Goal: Task Accomplishment & Management: Manage account settings

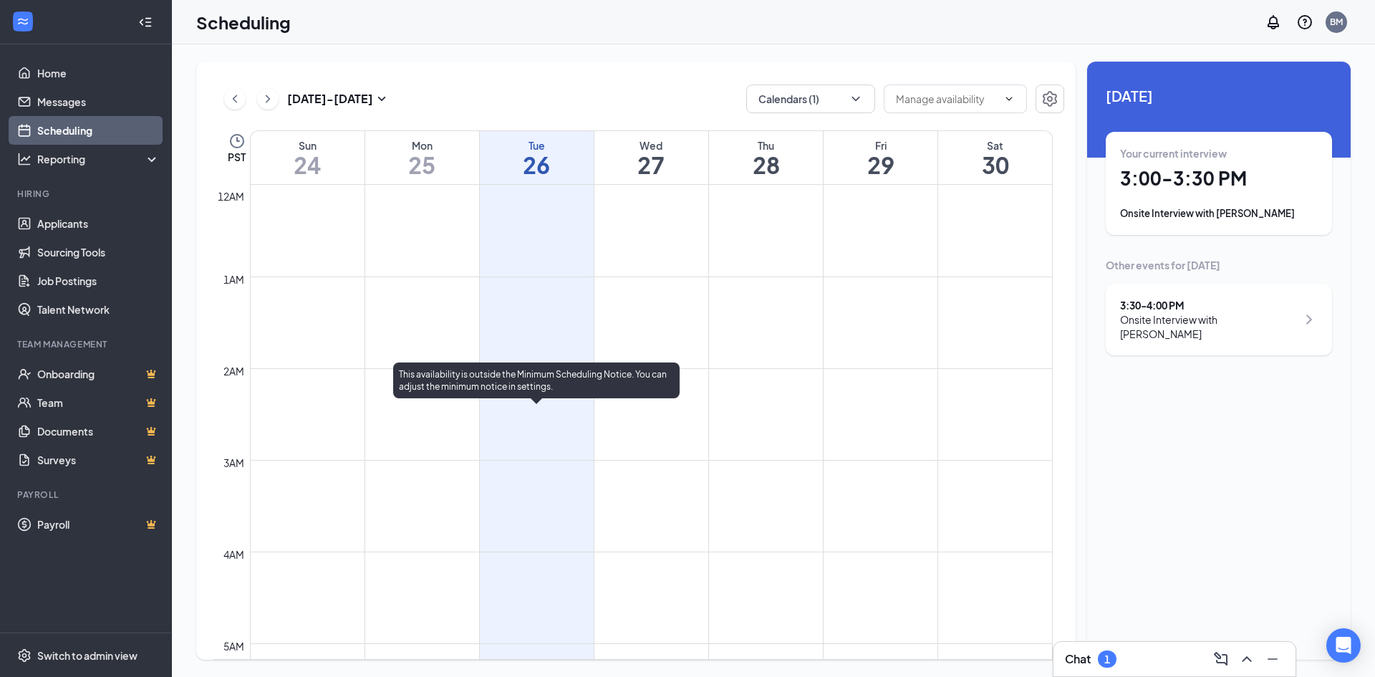
scroll to position [1062, 0]
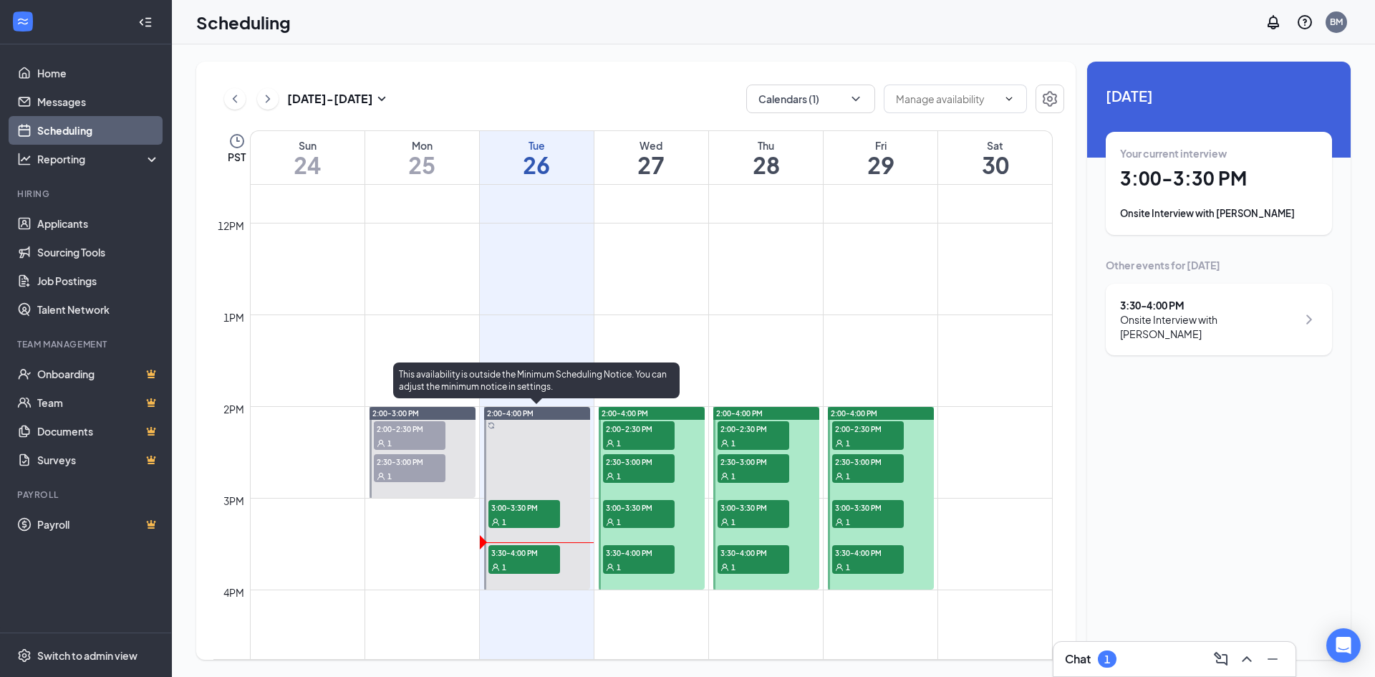
click at [529, 512] on span "3:00-3:30 PM" at bounding box center [524, 507] width 72 height 14
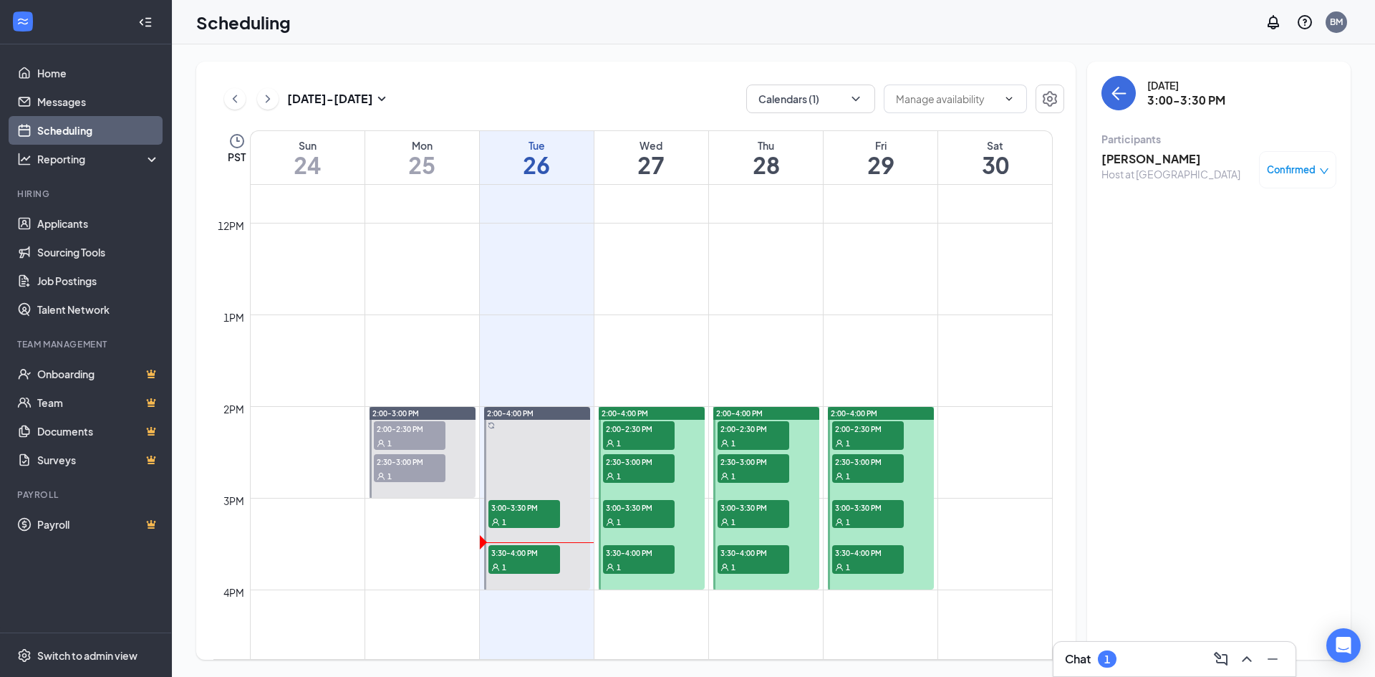
click at [1308, 175] on span "Confirmed" at bounding box center [1291, 170] width 49 height 14
click at [1244, 261] on span "Mark as no-show" at bounding box center [1255, 259] width 79 height 16
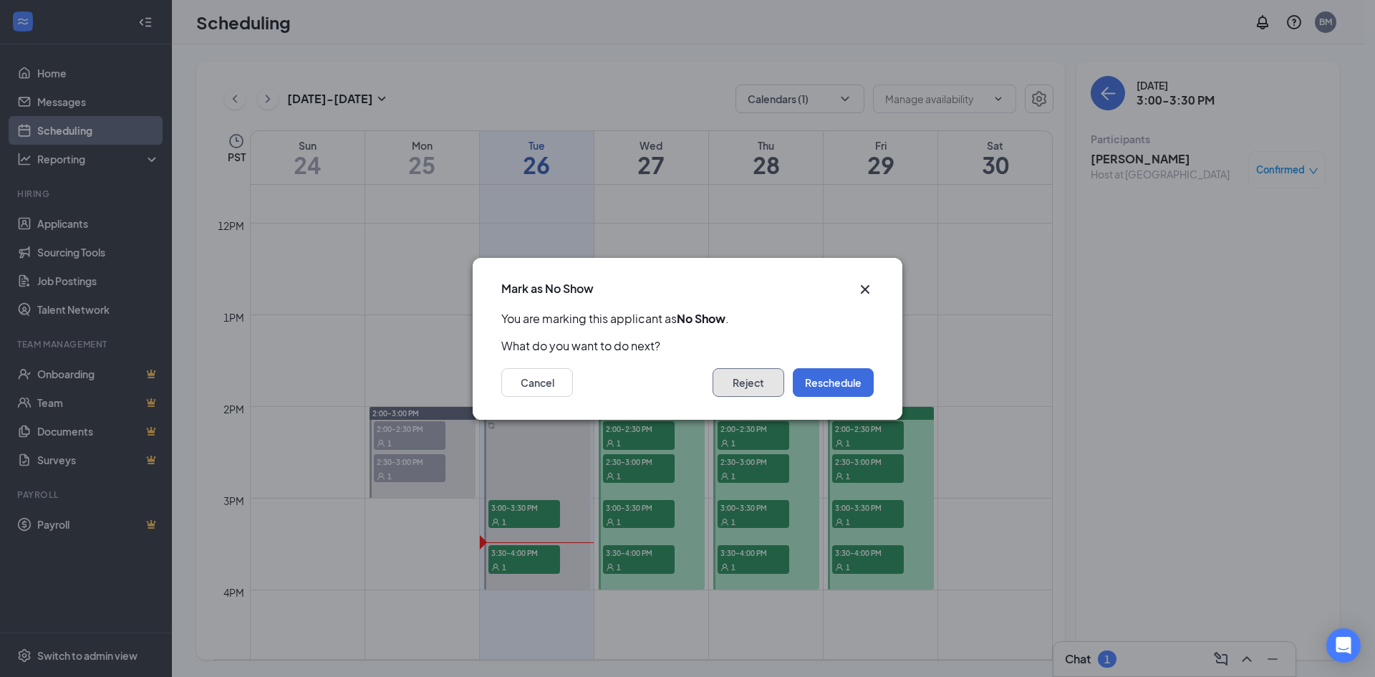
click at [762, 384] on button "Reject" at bounding box center [749, 382] width 72 height 29
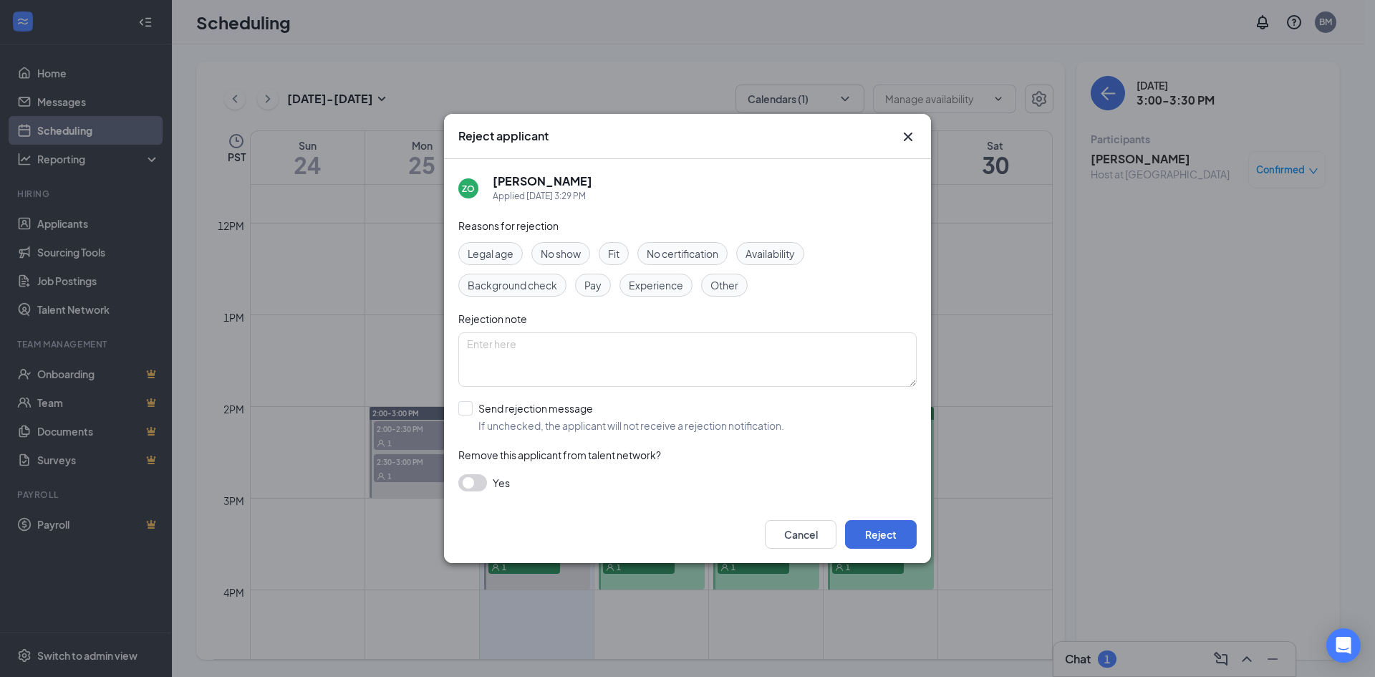
click at [559, 254] on span "No show" at bounding box center [561, 254] width 40 height 16
click at [874, 524] on button "Reject" at bounding box center [881, 534] width 72 height 29
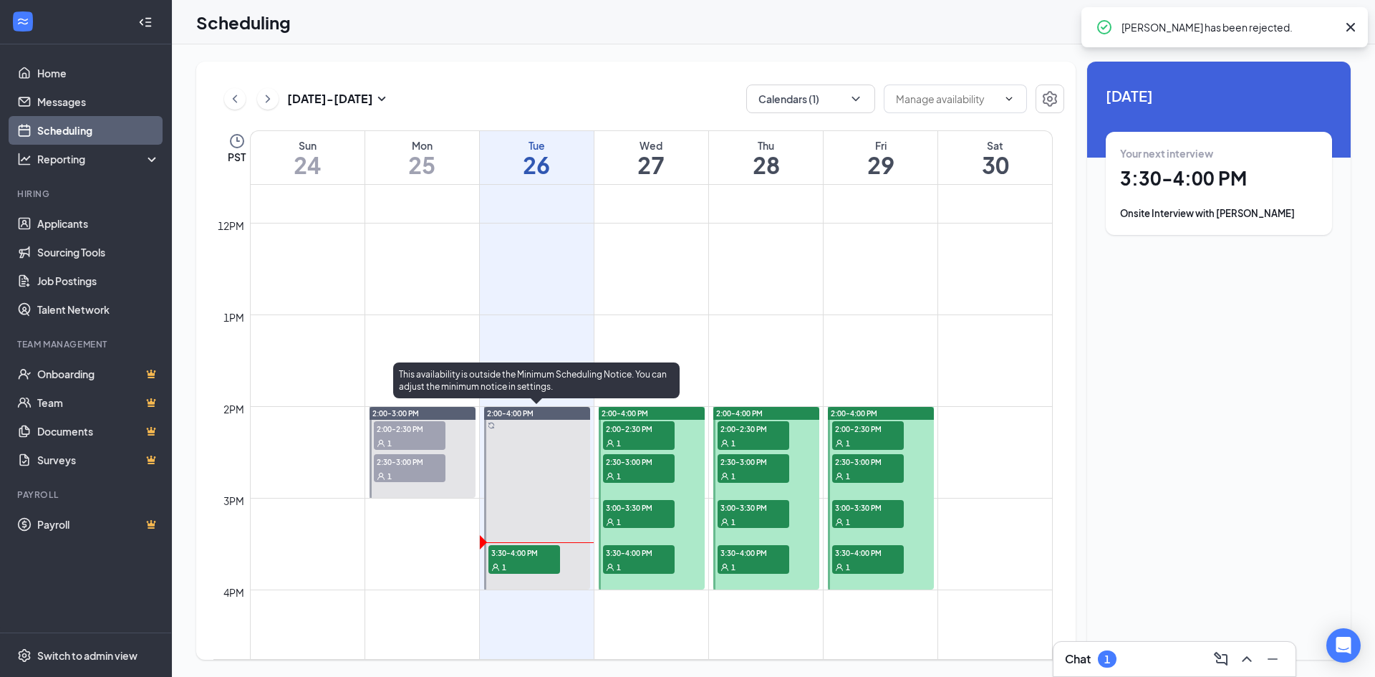
click at [526, 555] on span "3:30-4:00 PM" at bounding box center [524, 552] width 72 height 14
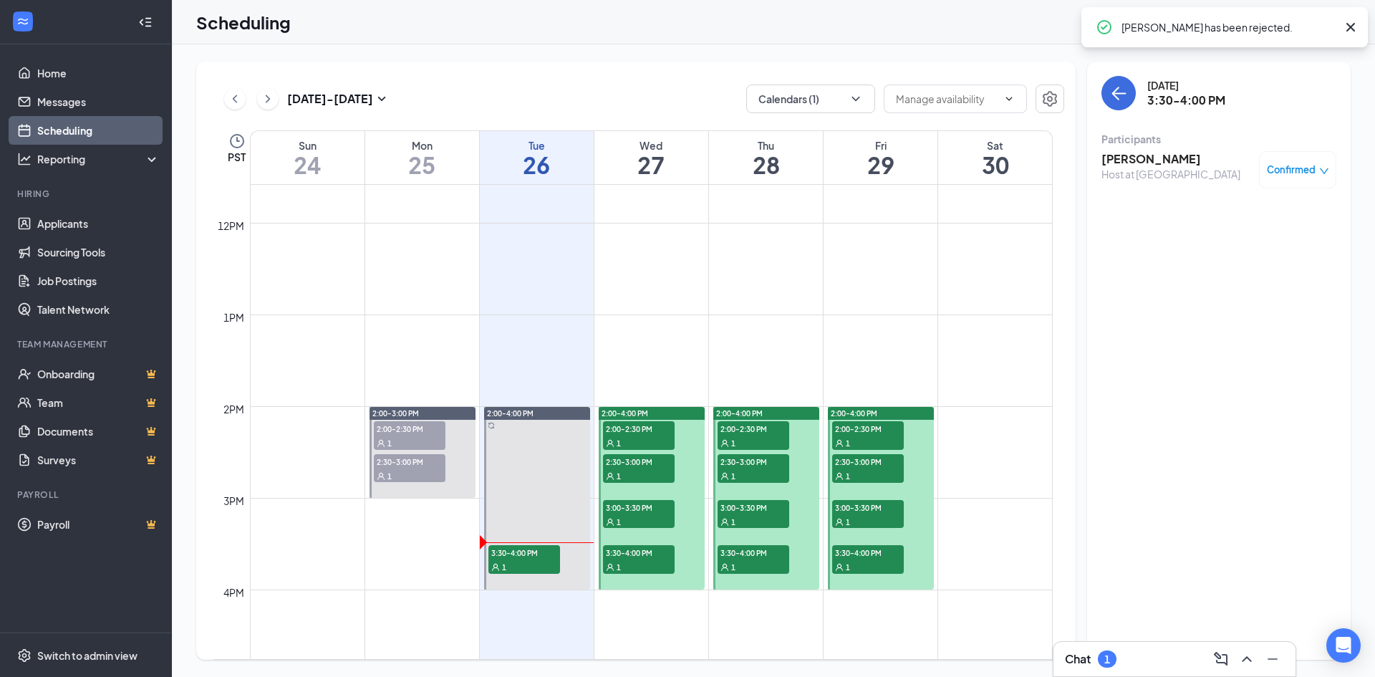
click at [1165, 158] on h3 "[PERSON_NAME]" at bounding box center [1171, 159] width 139 height 16
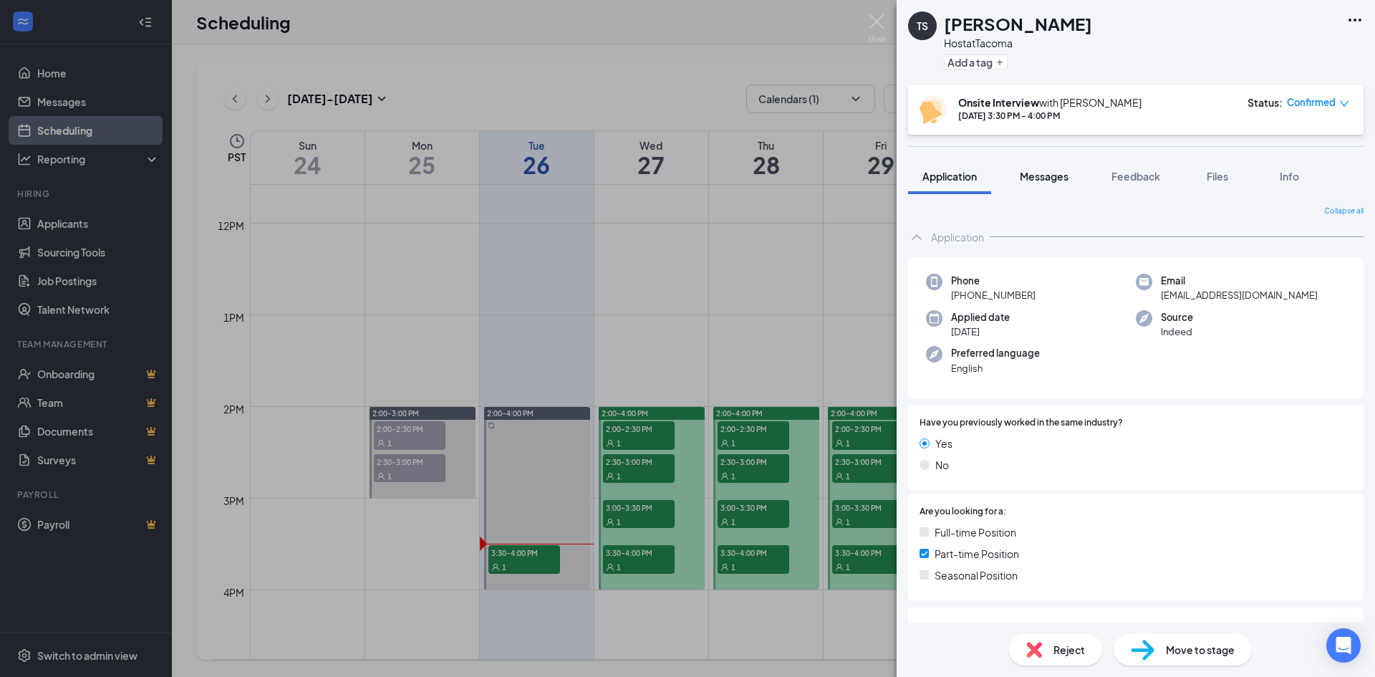
click at [1039, 180] on span "Messages" at bounding box center [1044, 176] width 49 height 13
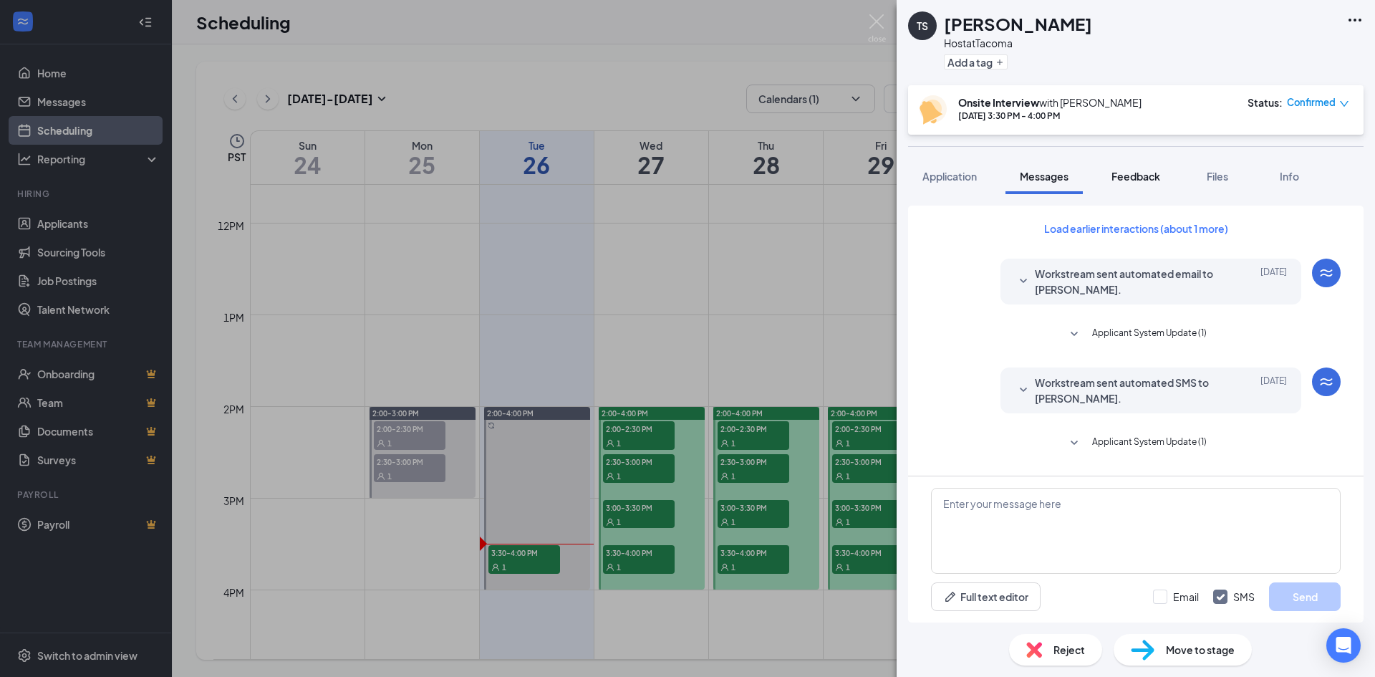
scroll to position [397, 0]
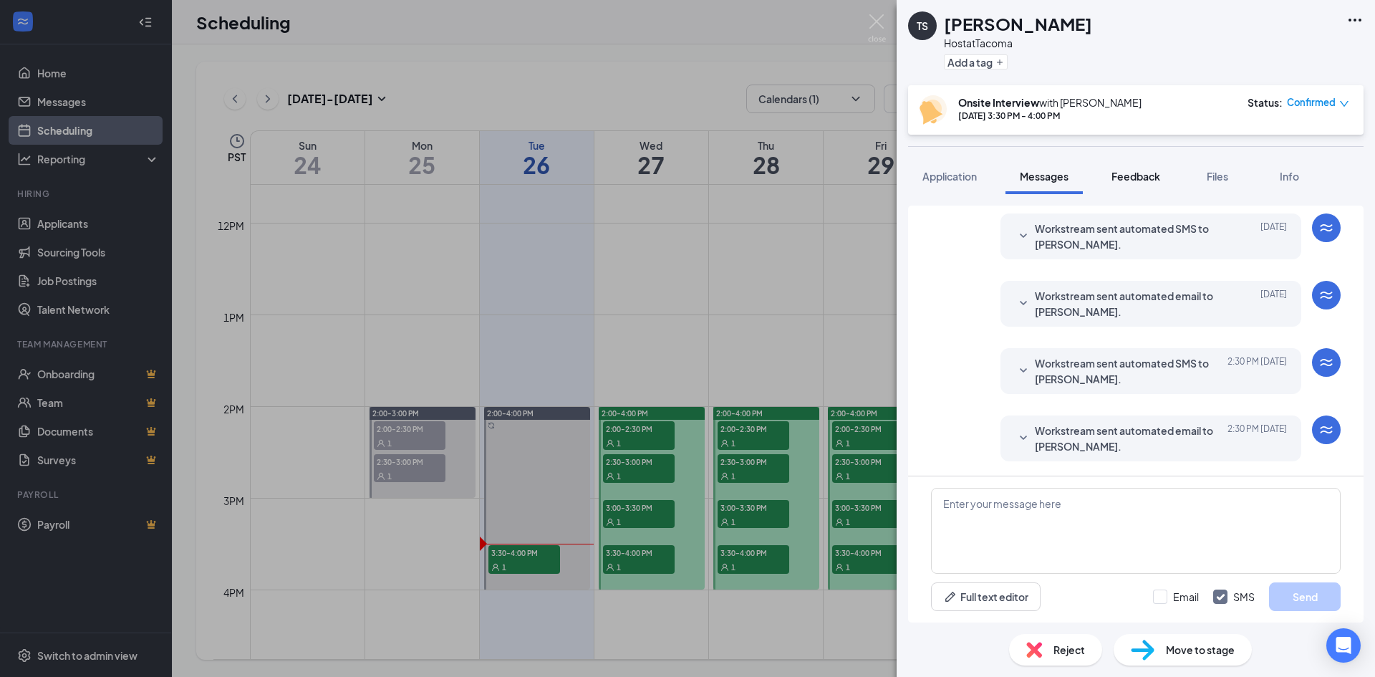
click at [1145, 180] on span "Feedback" at bounding box center [1136, 176] width 49 height 13
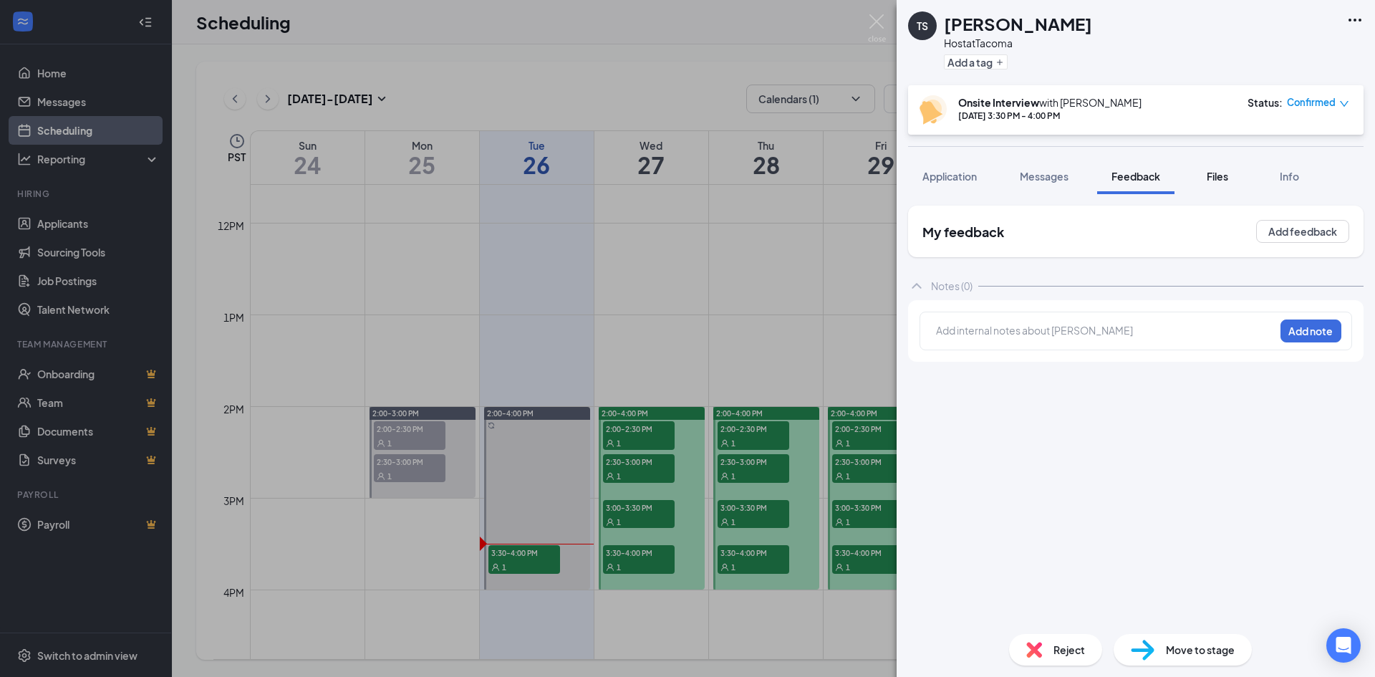
click at [1218, 178] on span "Files" at bounding box center [1217, 176] width 21 height 13
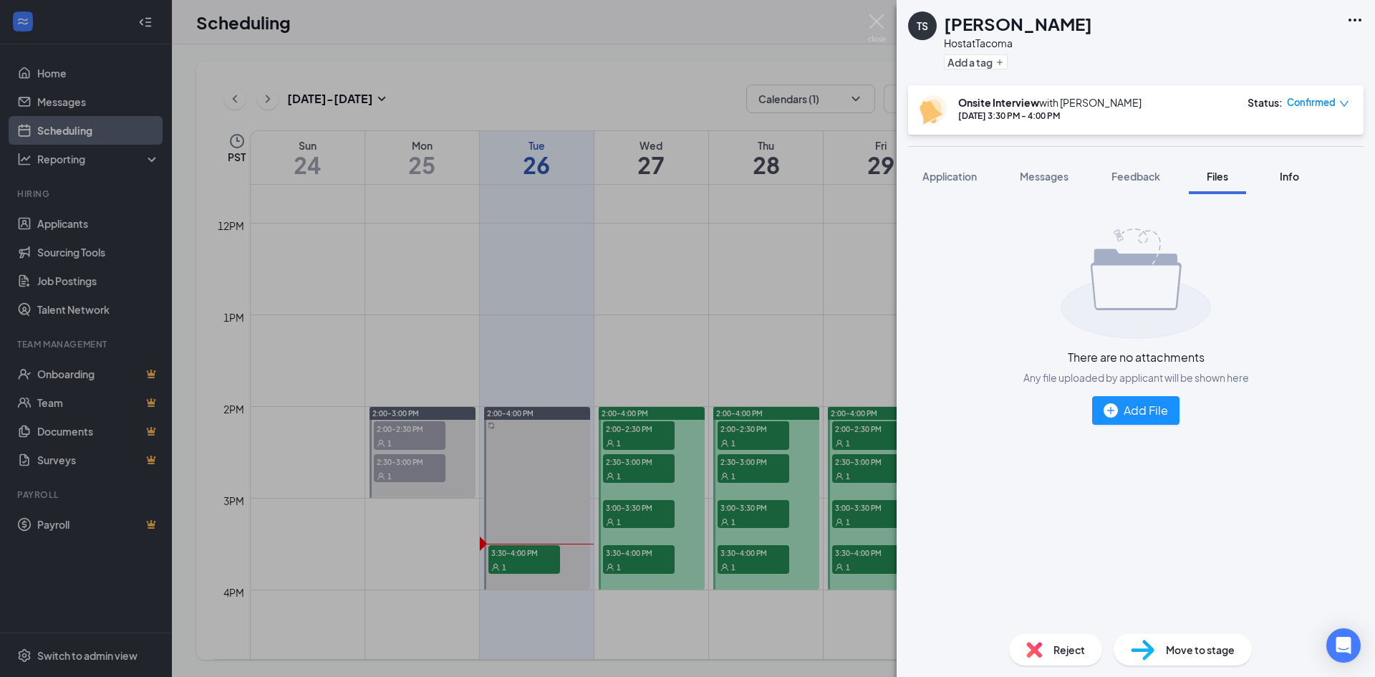
click at [1297, 178] on span "Info" at bounding box center [1289, 176] width 19 height 13
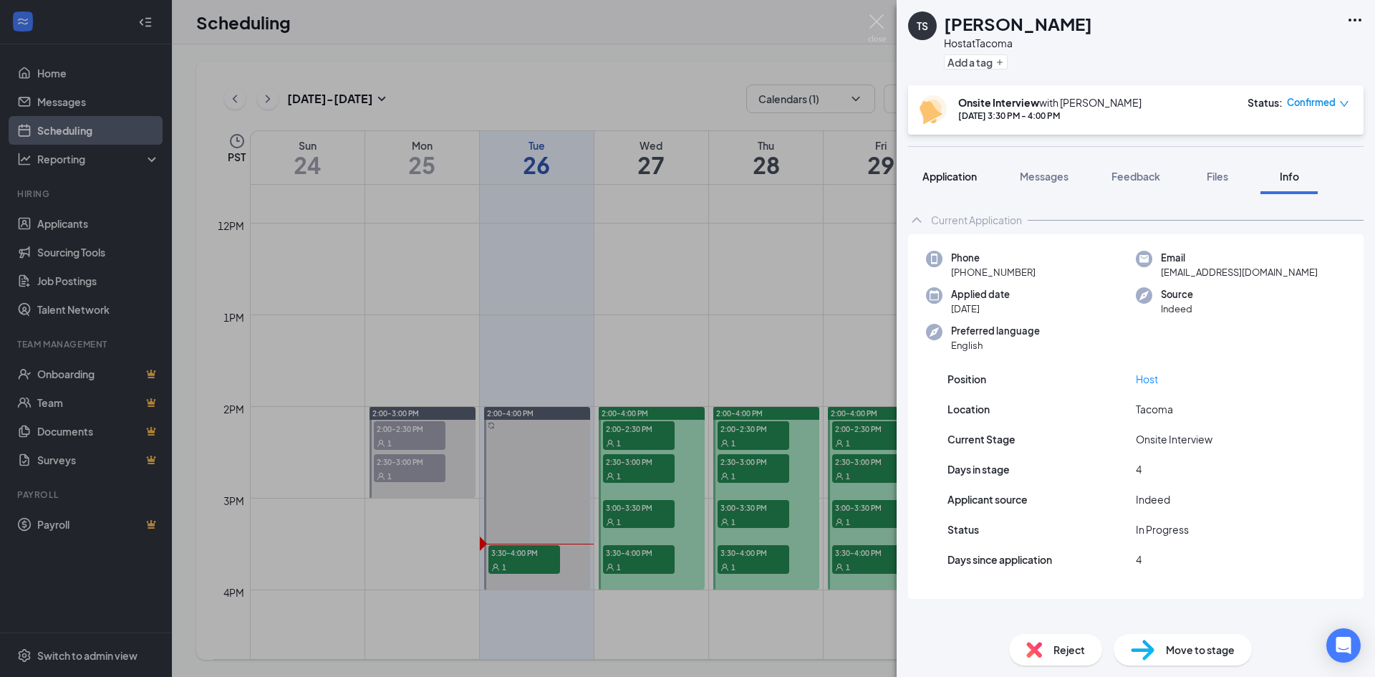
drag, startPoint x: 943, startPoint y: 173, endPoint x: 950, endPoint y: 177, distance: 7.4
click at [944, 173] on span "Application" at bounding box center [949, 176] width 54 height 13
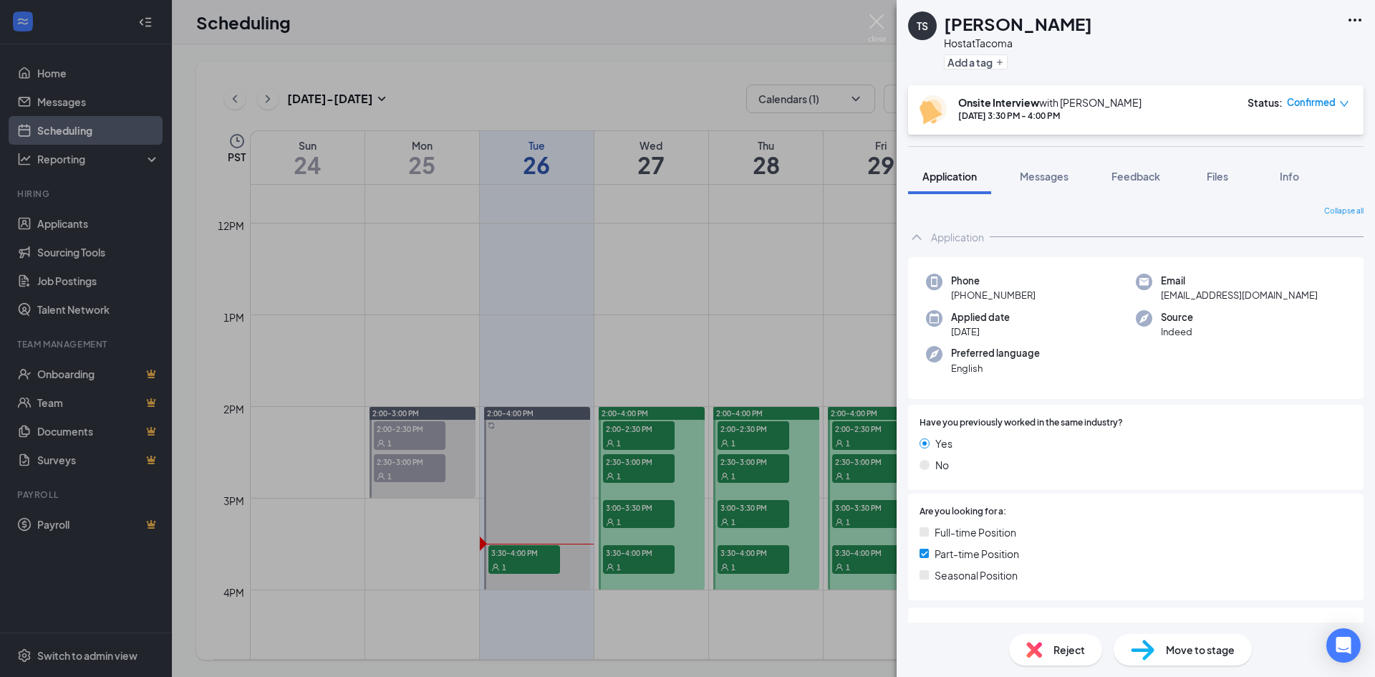
scroll to position [265, 0]
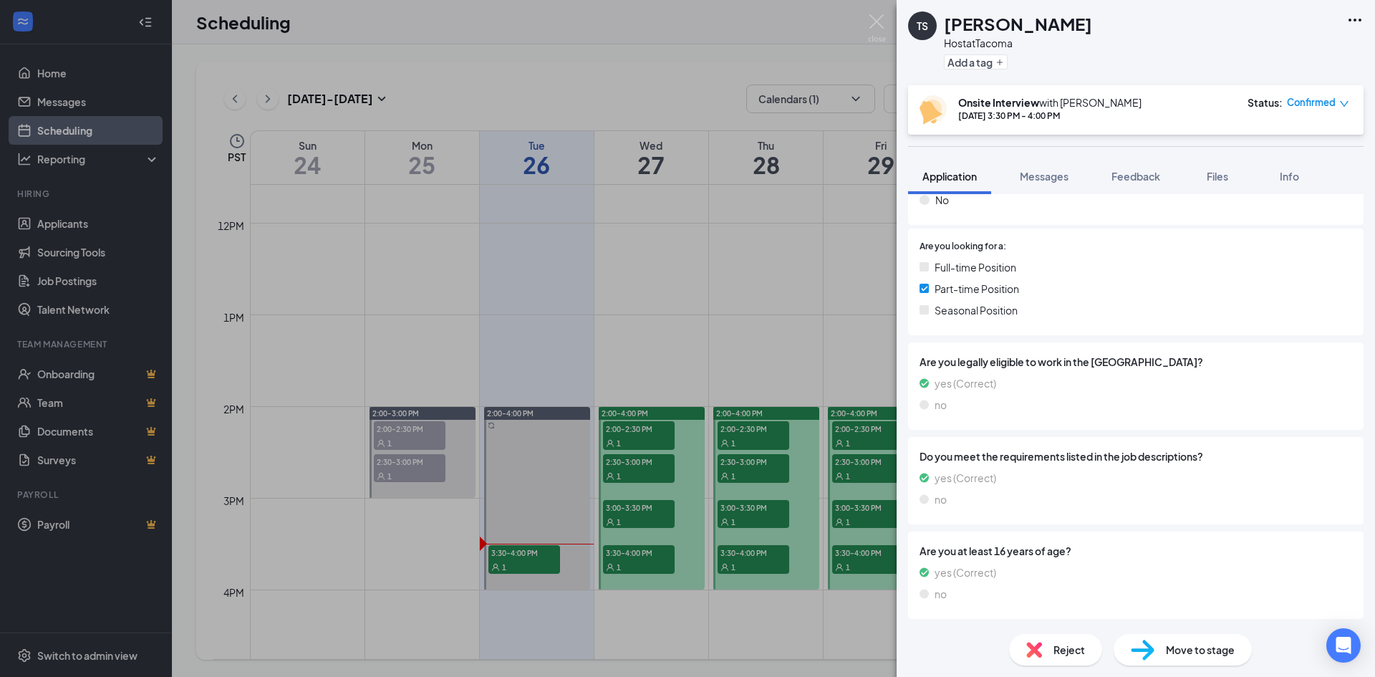
drag, startPoint x: 1165, startPoint y: 373, endPoint x: 1200, endPoint y: 419, distance: 57.3
click at [1200, 418] on div "Are you legally eligible to work in the [GEOGRAPHIC_DATA]? yes (Correct) no" at bounding box center [1136, 385] width 456 height 87
click at [791, 314] on div "TS [PERSON_NAME] Host at Tacoma Add a tag Onsite Interview with [PERSON_NAME] […" at bounding box center [687, 338] width 1375 height 677
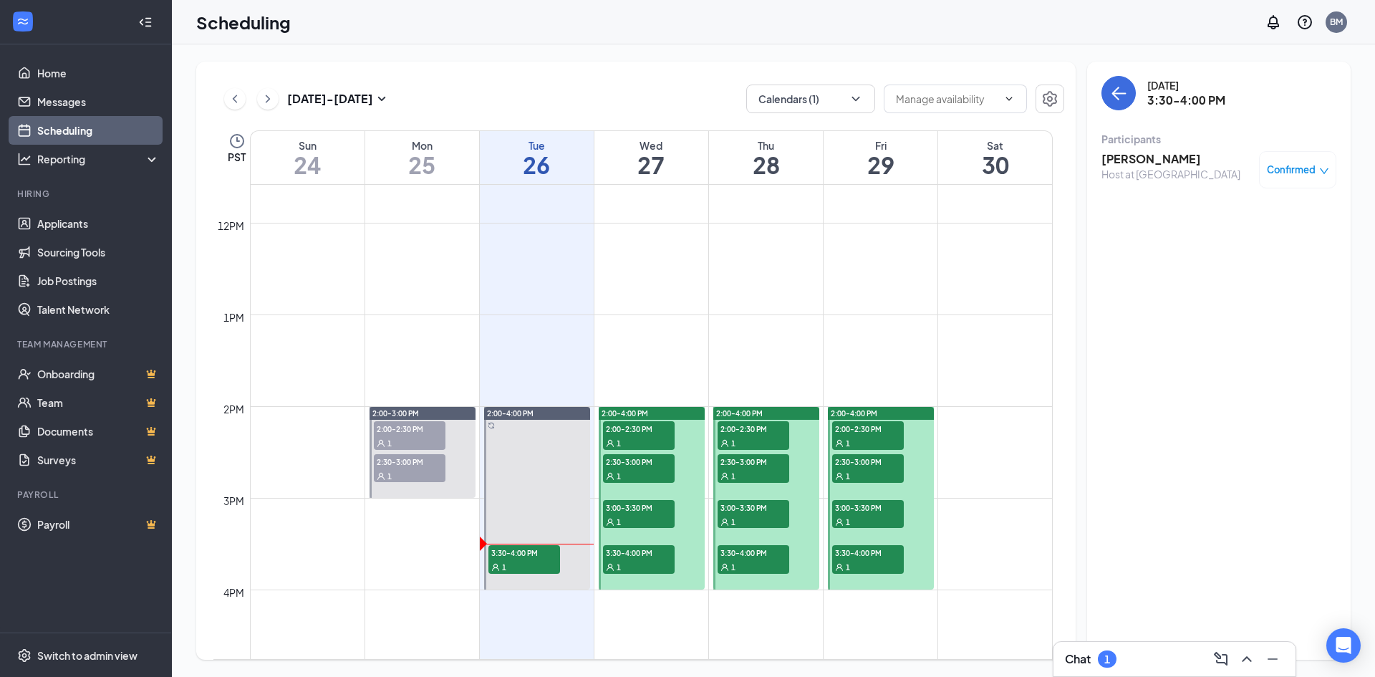
click at [1153, 156] on h3 "[PERSON_NAME]" at bounding box center [1171, 159] width 139 height 16
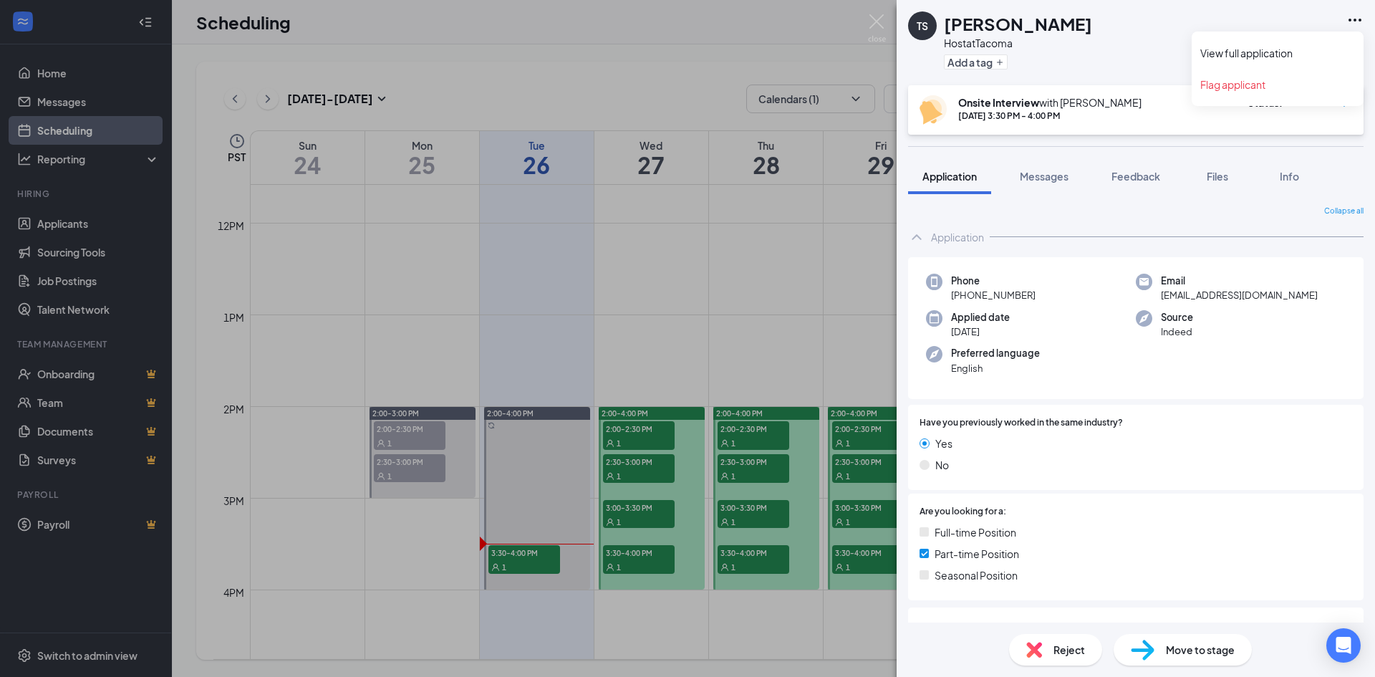
click at [1360, 18] on icon "Ellipses" at bounding box center [1354, 19] width 17 height 17
click at [1234, 52] on link "View full application" at bounding box center [1277, 53] width 155 height 14
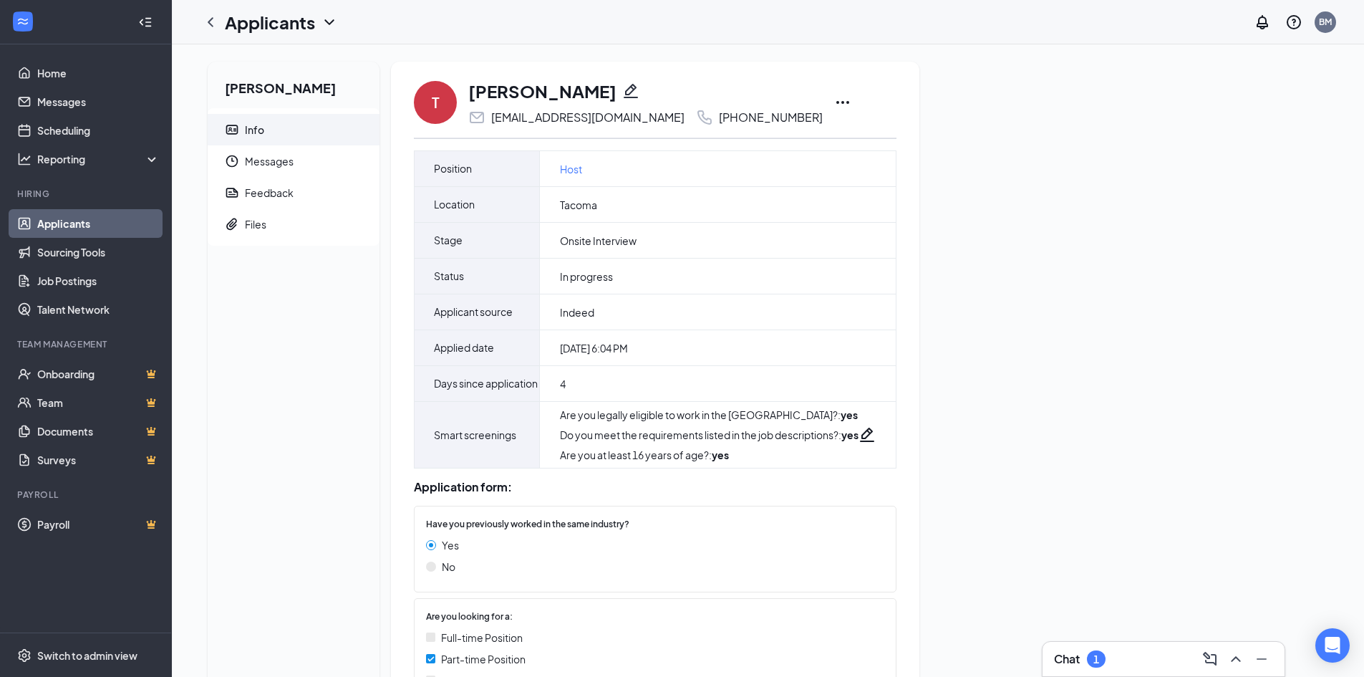
click at [834, 103] on icon "Ellipses" at bounding box center [842, 102] width 17 height 17
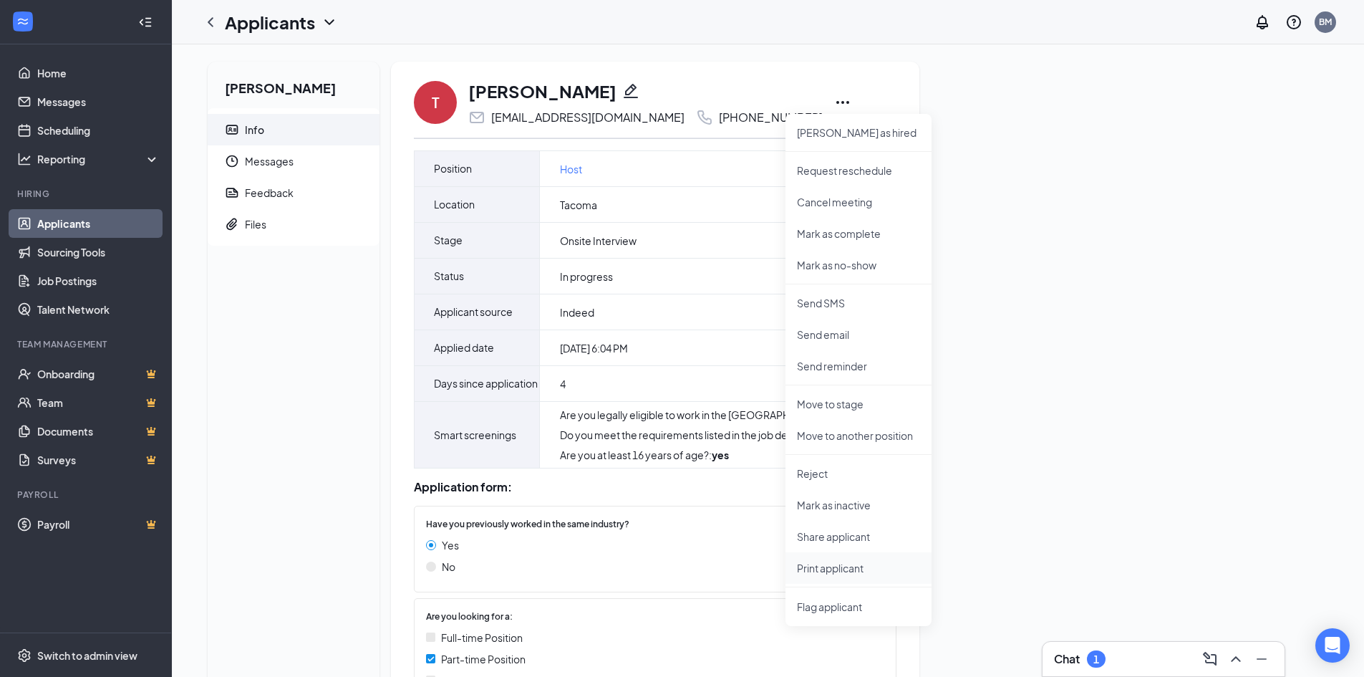
click at [820, 567] on p "Print applicant" at bounding box center [858, 568] width 123 height 14
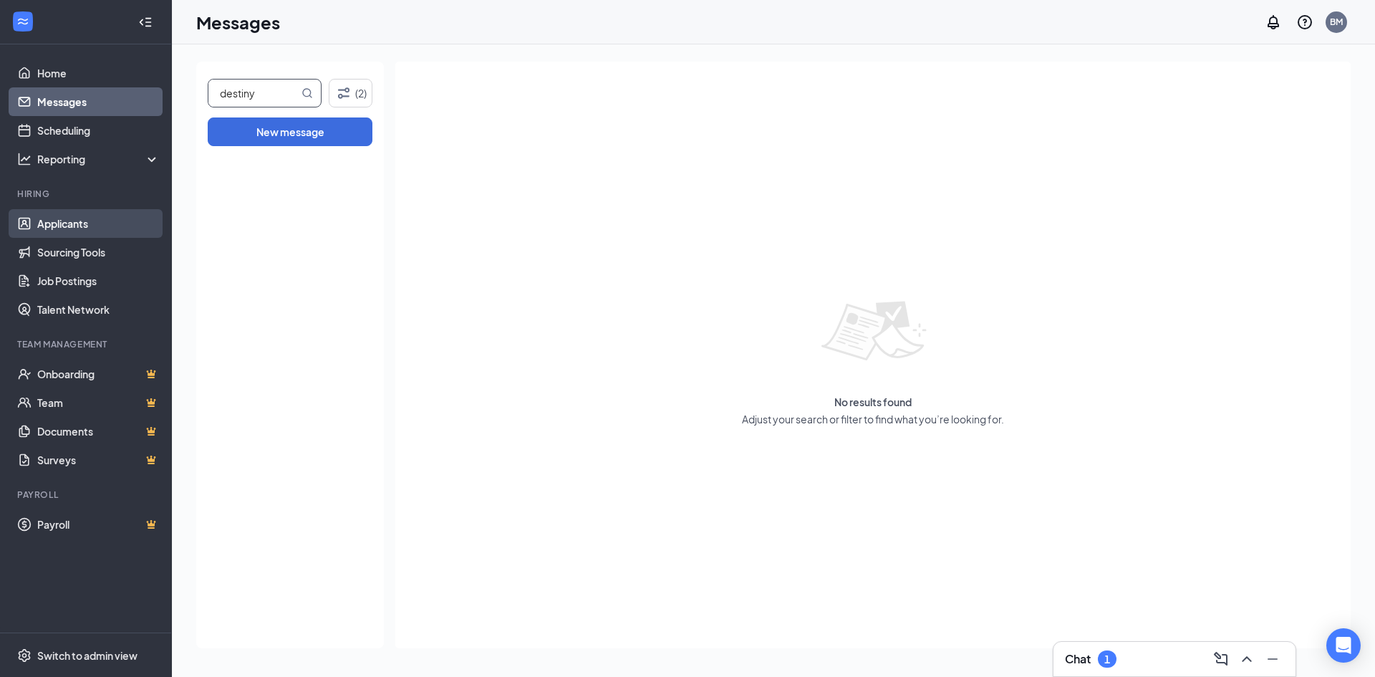
click at [58, 223] on link "Applicants" at bounding box center [98, 223] width 122 height 29
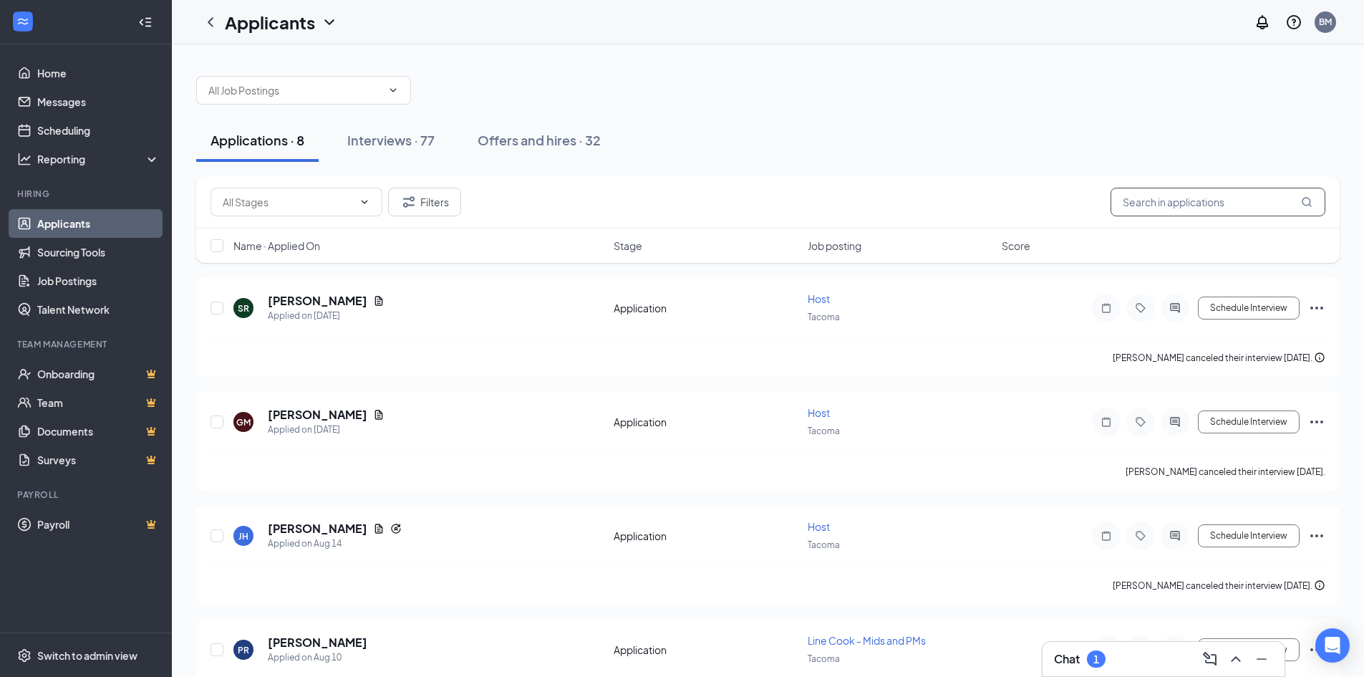
click at [1150, 199] on input "text" at bounding box center [1218, 202] width 215 height 29
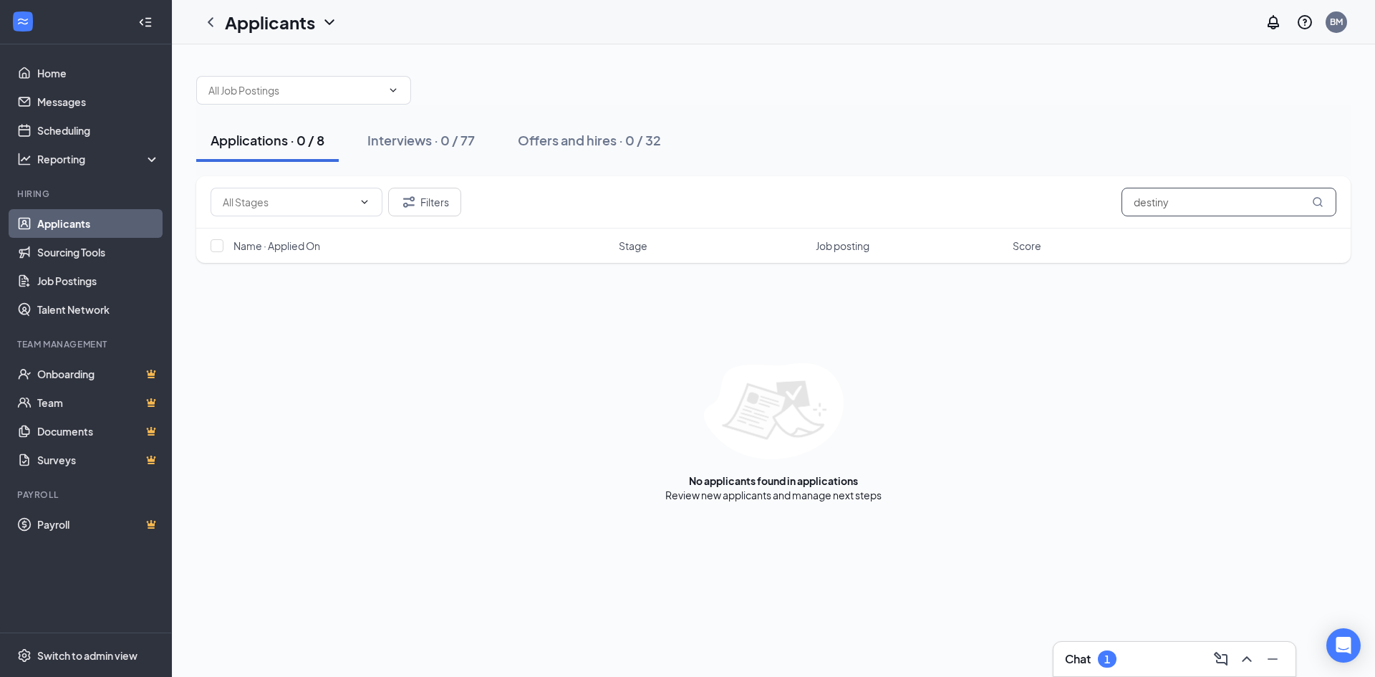
drag, startPoint x: 1136, startPoint y: 201, endPoint x: 1043, endPoint y: 203, distance: 93.1
click at [1043, 203] on div "Filters destiny" at bounding box center [774, 202] width 1126 height 29
type input "carlson"
click at [406, 143] on div "Interviews · 0 / 77" at bounding box center [420, 140] width 107 height 18
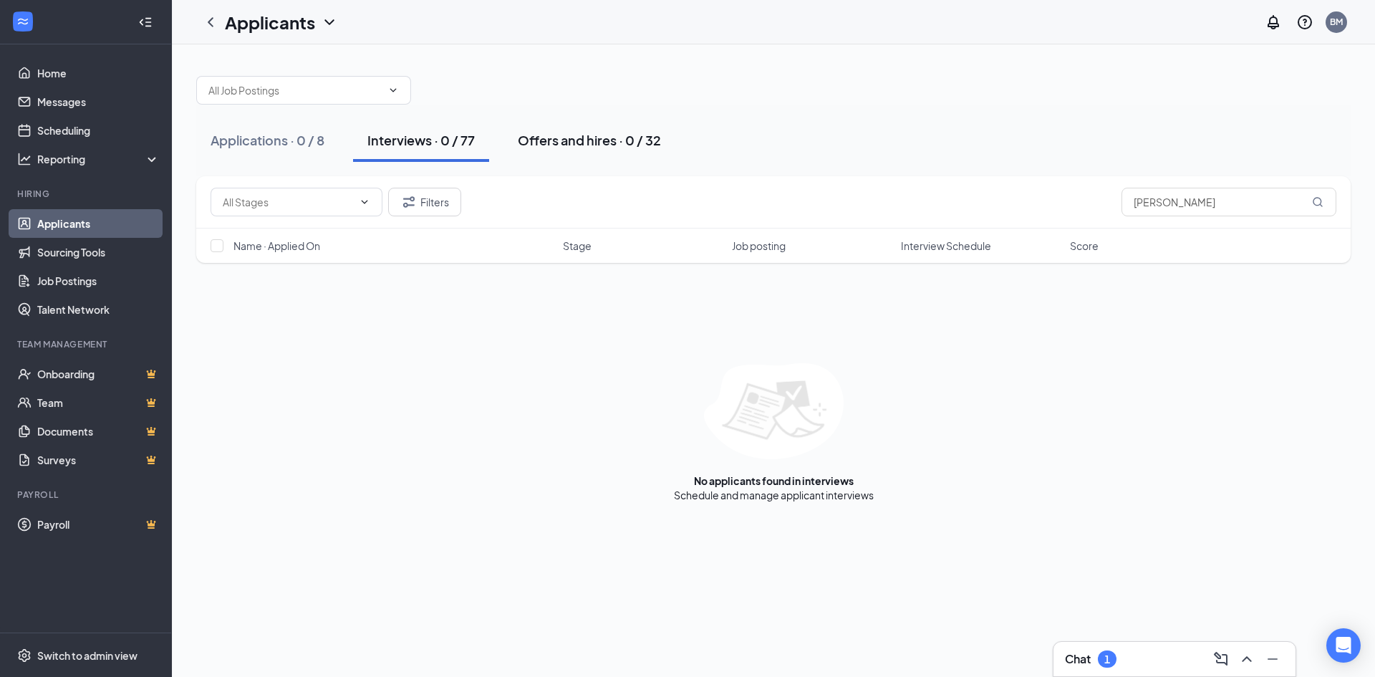
click at [545, 143] on div "Offers and hires · 0 / 32" at bounding box center [589, 140] width 143 height 18
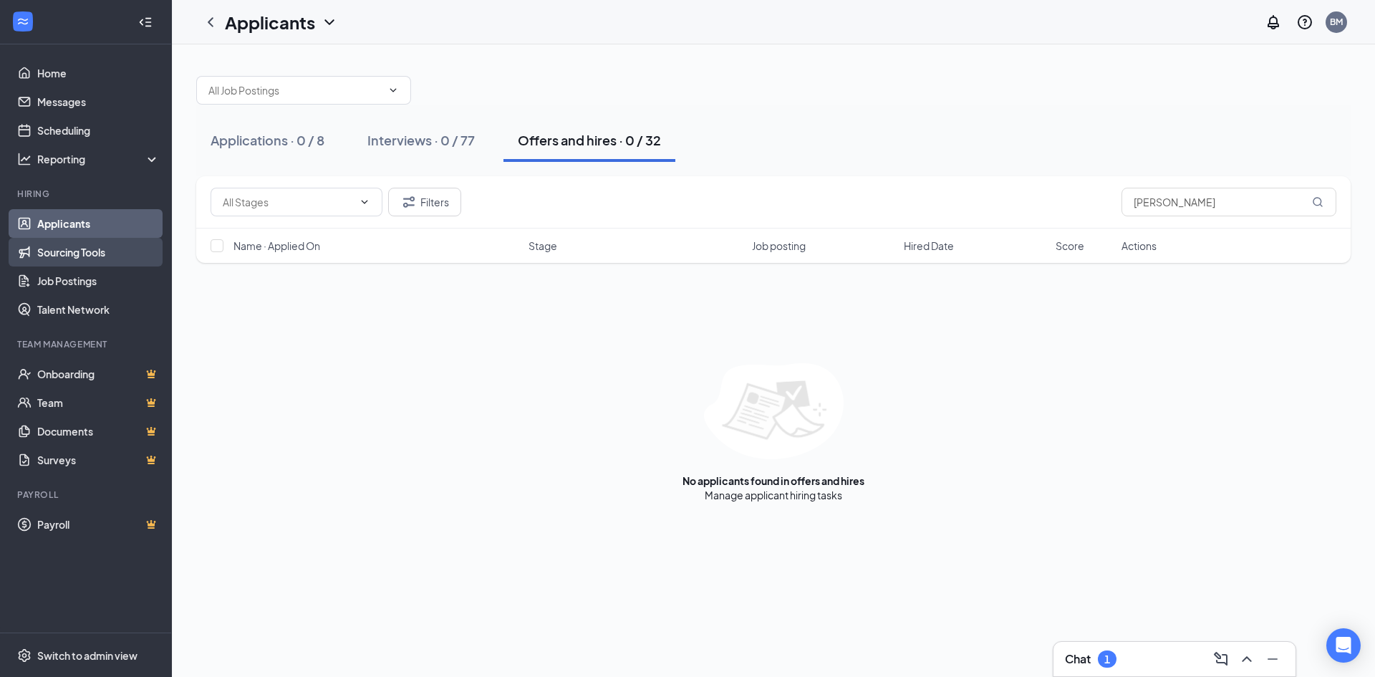
click at [62, 252] on link "Sourcing Tools" at bounding box center [98, 252] width 122 height 29
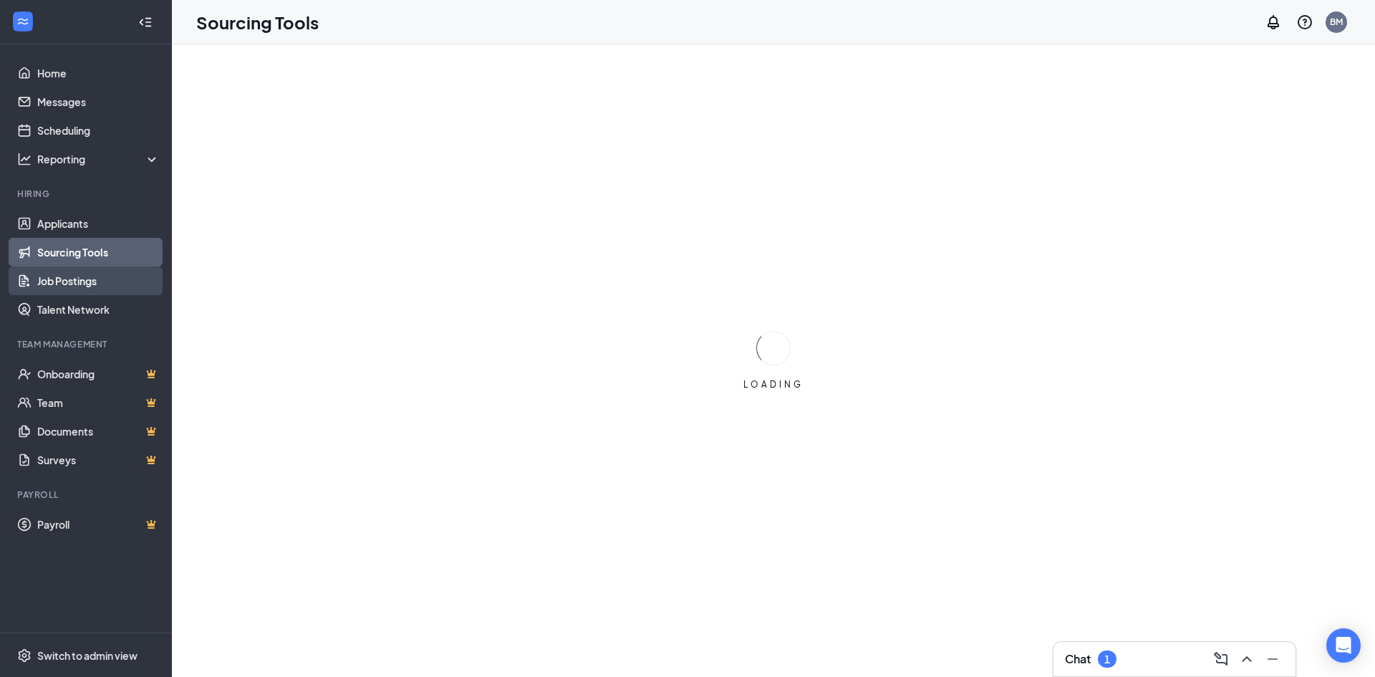
click at [63, 281] on link "Job Postings" at bounding box center [98, 280] width 122 height 29
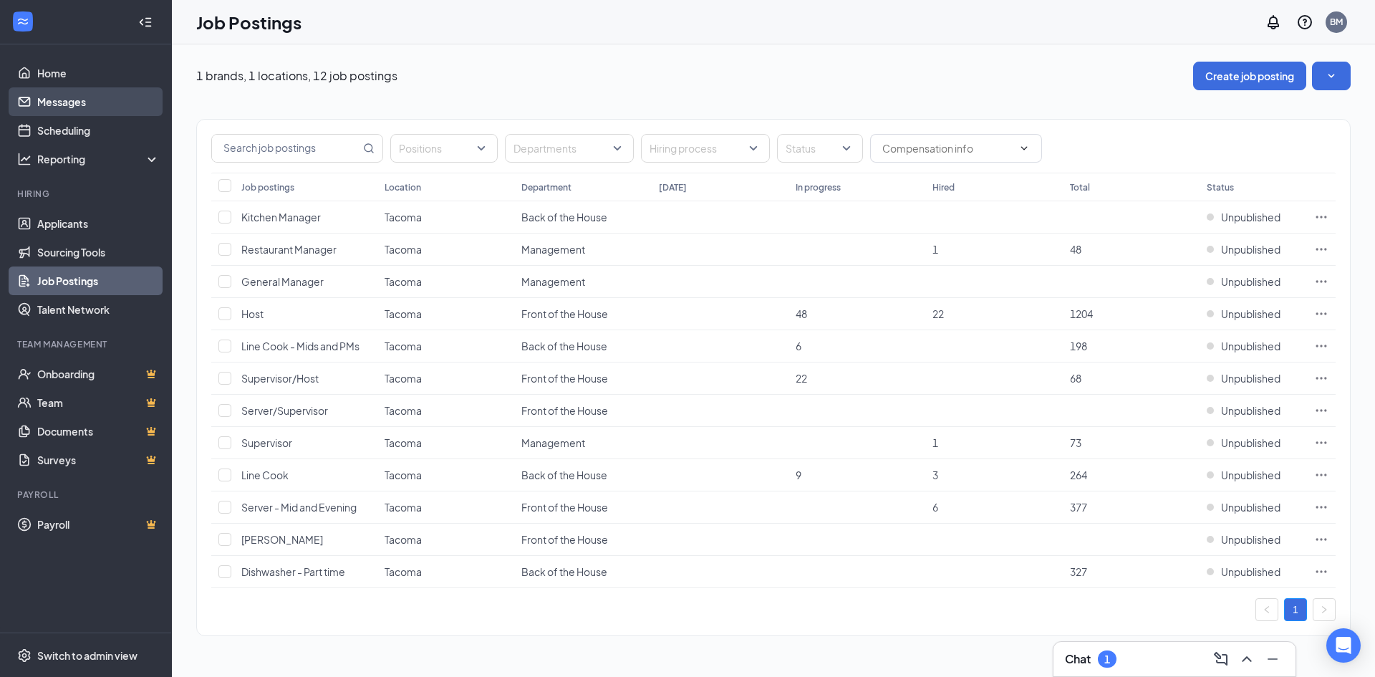
click at [50, 105] on link "Messages" at bounding box center [98, 101] width 122 height 29
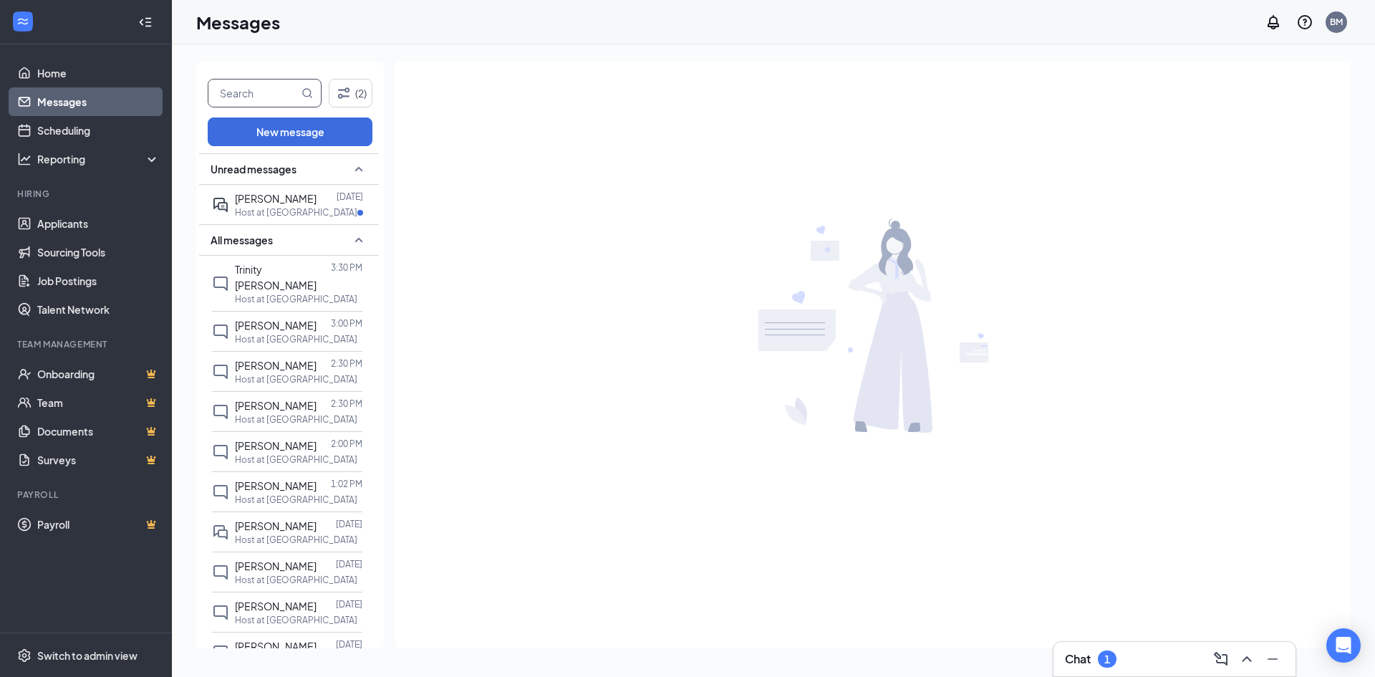
click at [246, 94] on input "text" at bounding box center [253, 92] width 90 height 27
type input "carlson"
